Goal: Check status: Check status

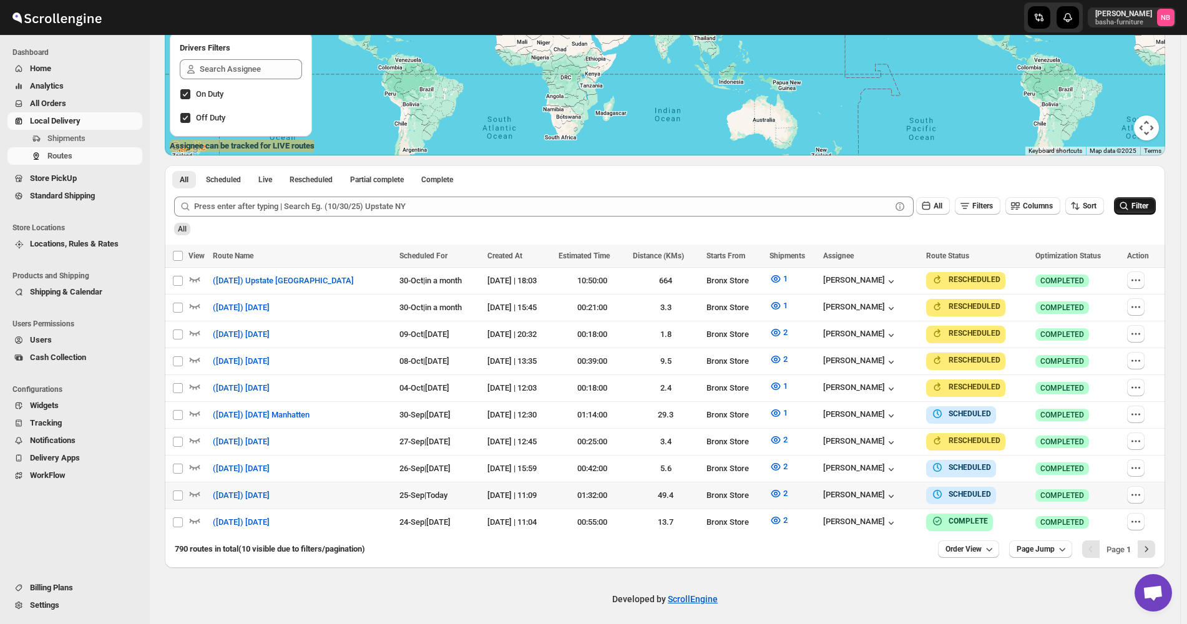
scroll to position [215, 0]
click at [1130, 203] on icon "submit" at bounding box center [1123, 206] width 12 height 12
click at [1142, 193] on div "All Filters Columns Sort Filter" at bounding box center [659, 202] width 991 height 30
click at [1142, 213] on button "Filter" at bounding box center [1135, 205] width 42 height 17
click at [946, 225] on div "All" at bounding box center [664, 224] width 984 height 21
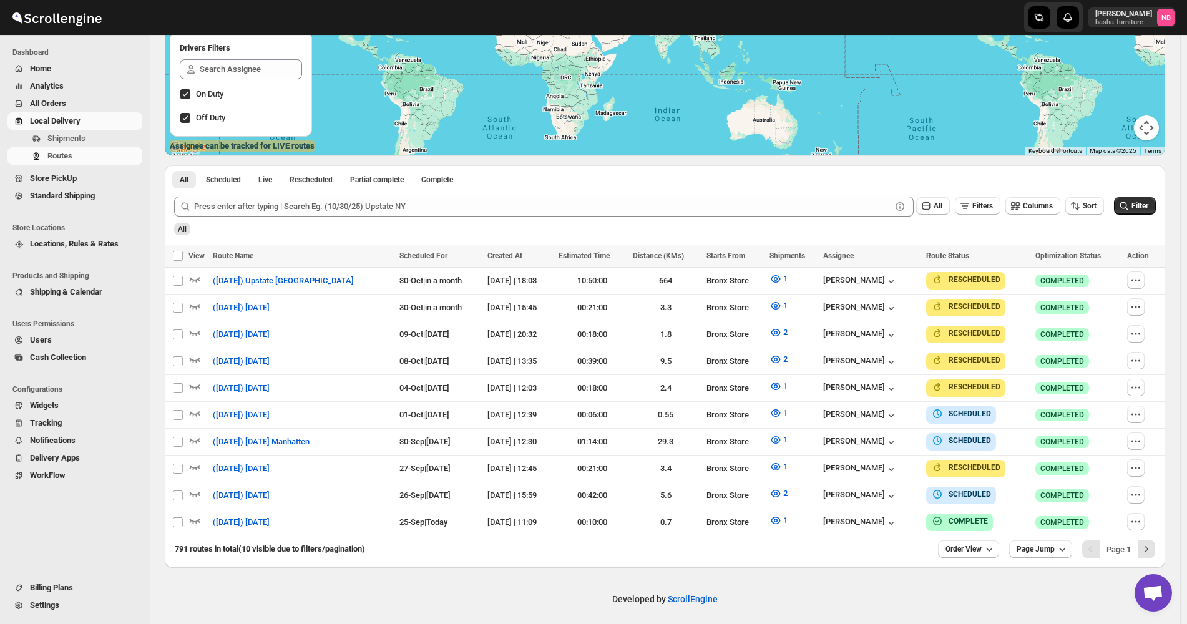
click at [250, 235] on div "All" at bounding box center [664, 224] width 984 height 21
click at [766, 409] on button "1" at bounding box center [778, 413] width 33 height 20
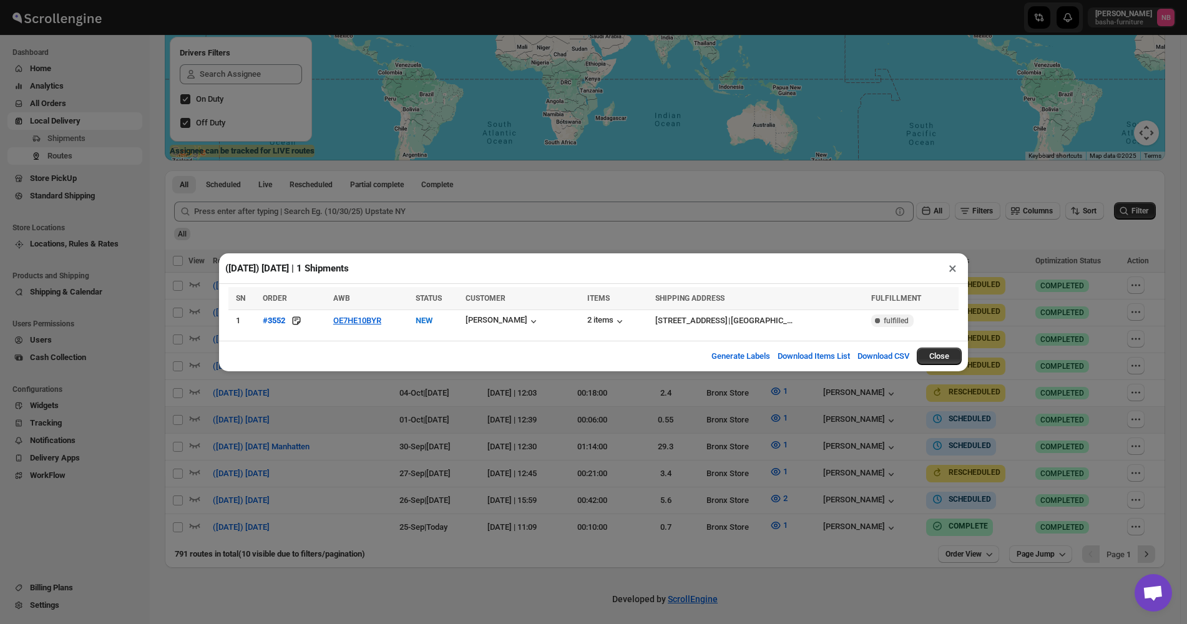
click at [455, 455] on div "([DATE]) [DATE] | 1 Shipments × SN ORDER AWB STATUS CUSTOMER ITEMS SHIPPING ADD…" at bounding box center [593, 312] width 1187 height 624
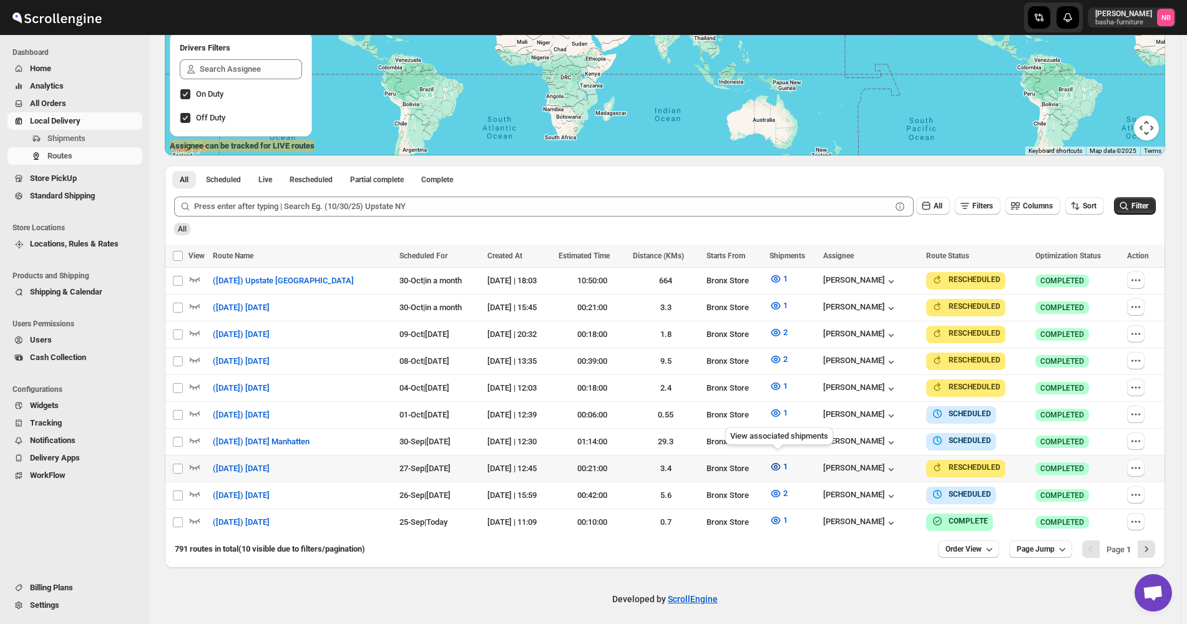
click at [779, 466] on icon "button" at bounding box center [775, 466] width 12 height 12
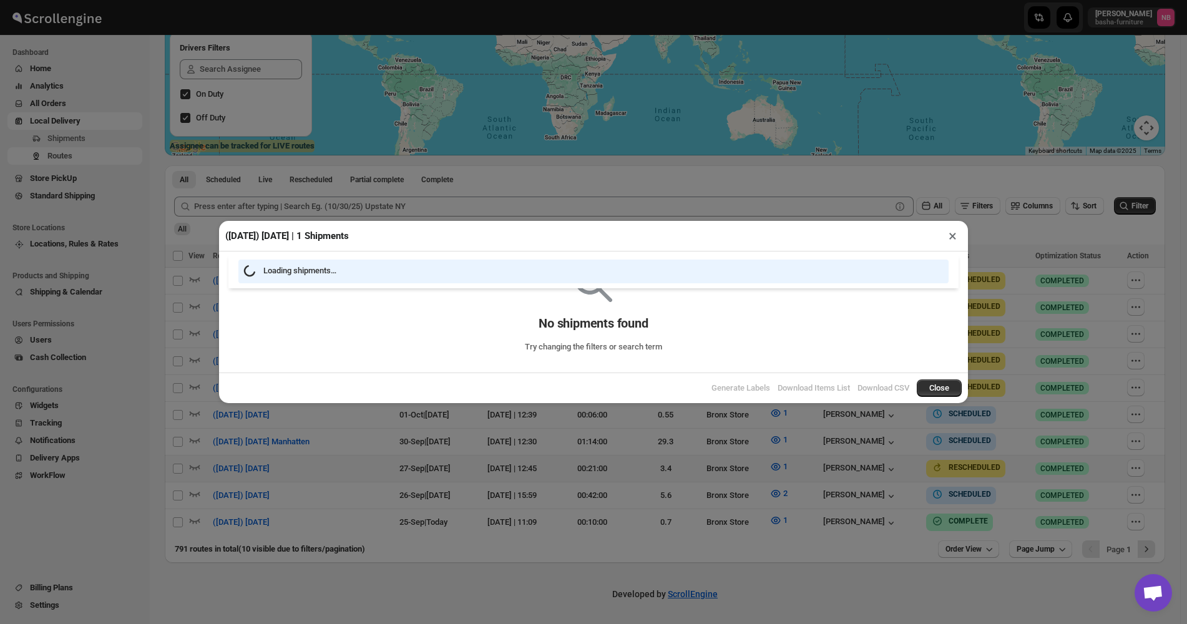
scroll to position [210, 0]
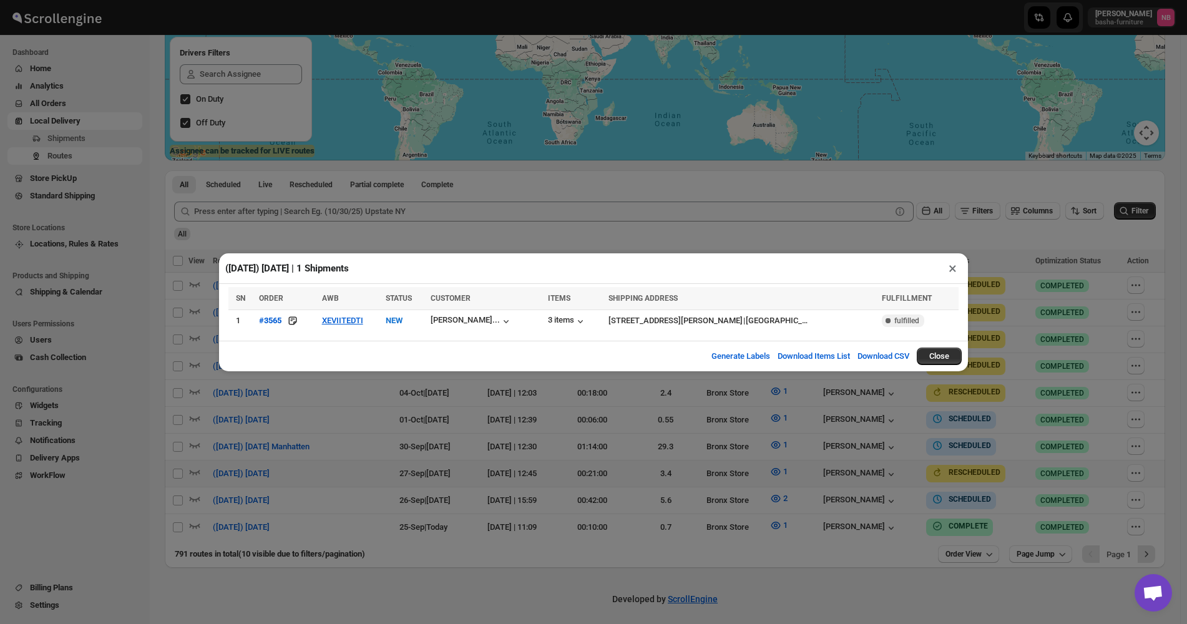
click at [492, 418] on div "([DATE]) [DATE] | 1 Shipments × SN ORDER AWB STATUS CUSTOMER ITEMS SHIPPING ADD…" at bounding box center [593, 312] width 1187 height 624
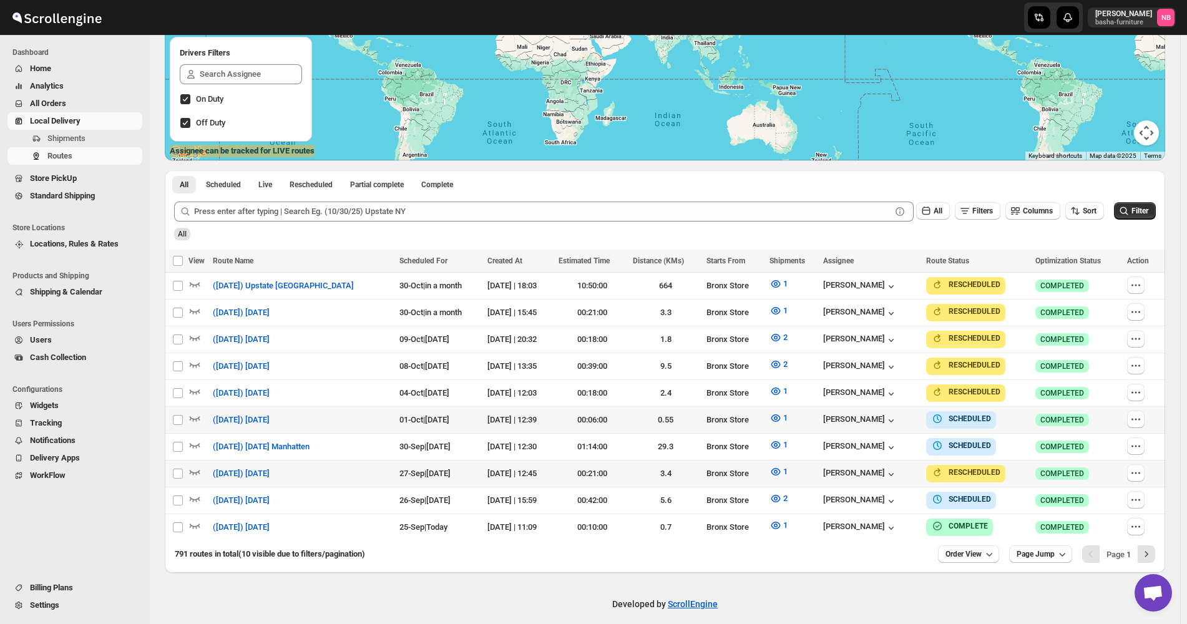
scroll to position [215, 0]
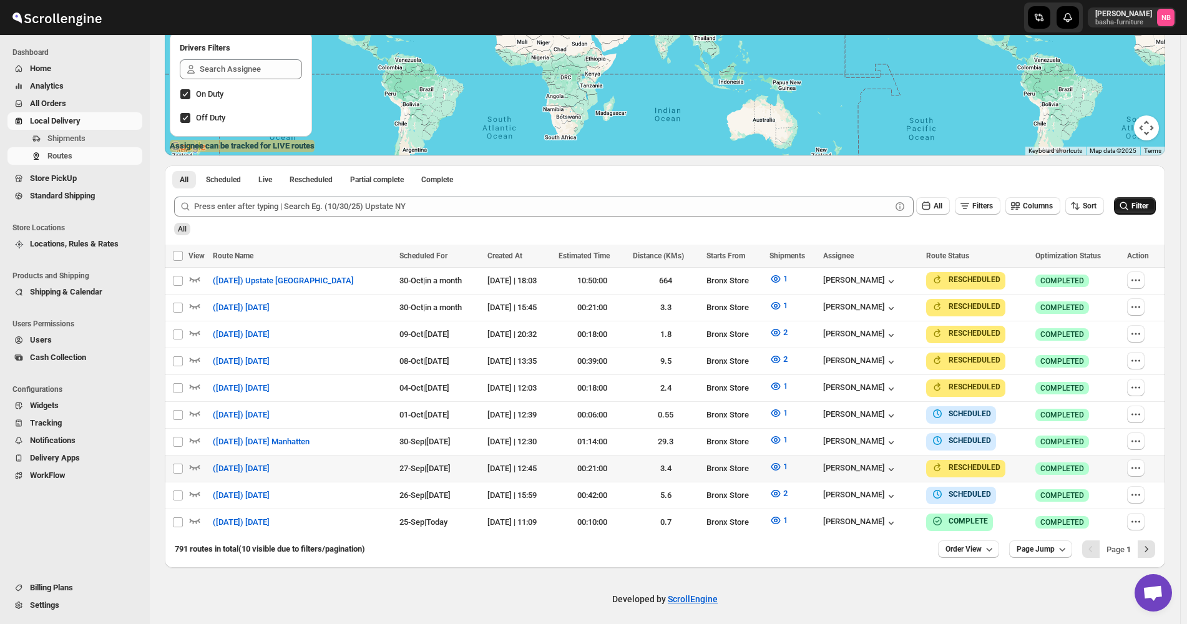
click at [1147, 205] on span "Filter" at bounding box center [1139, 206] width 17 height 9
click at [1148, 210] on span "Filter" at bounding box center [1139, 206] width 17 height 9
click at [774, 409] on icon "button" at bounding box center [775, 412] width 9 height 7
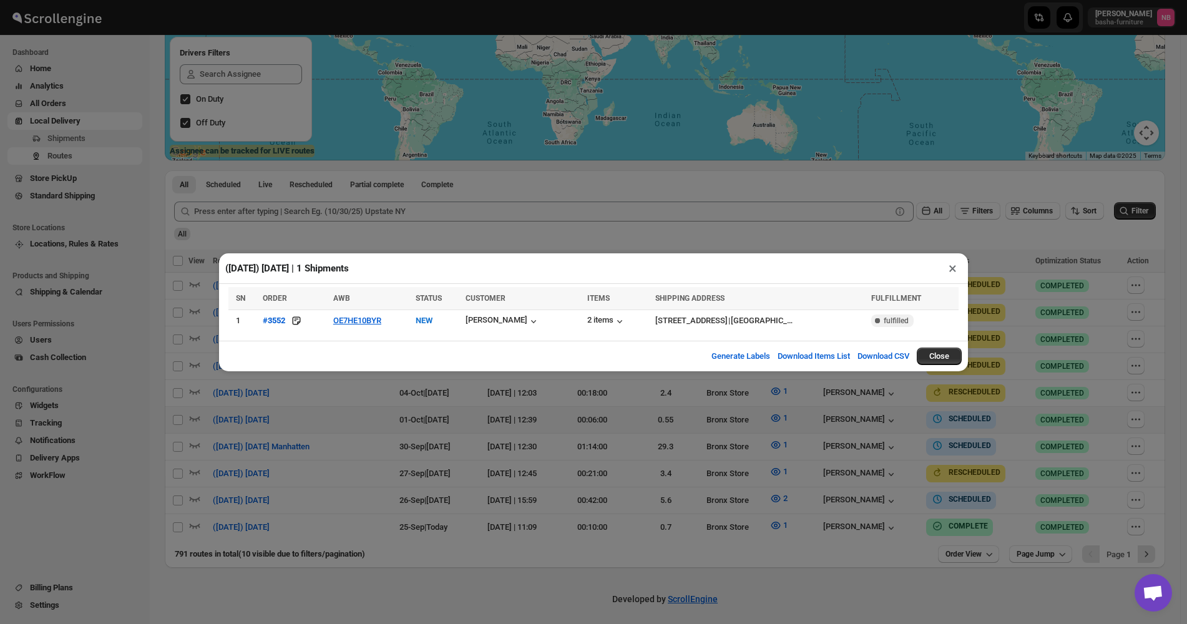
click at [414, 528] on div "([DATE]) [DATE] | 1 Shipments × SN ORDER AWB STATUS CUSTOMER ITEMS SHIPPING ADD…" at bounding box center [593, 312] width 1187 height 624
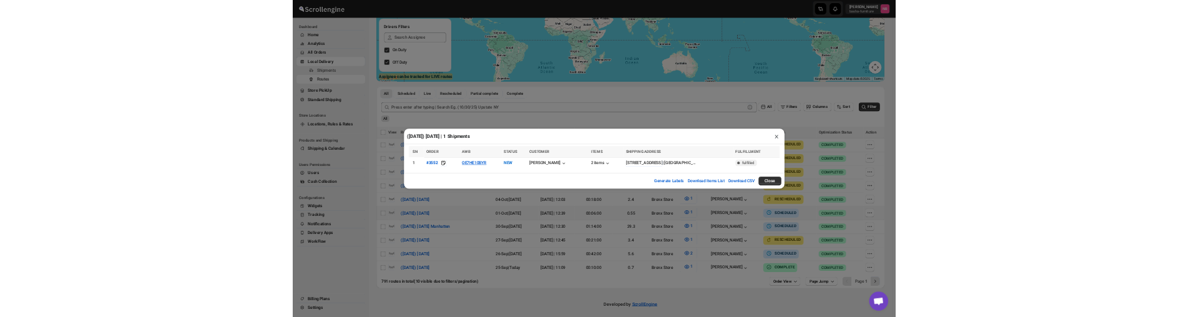
scroll to position [215, 0]
